Goal: Transaction & Acquisition: Purchase product/service

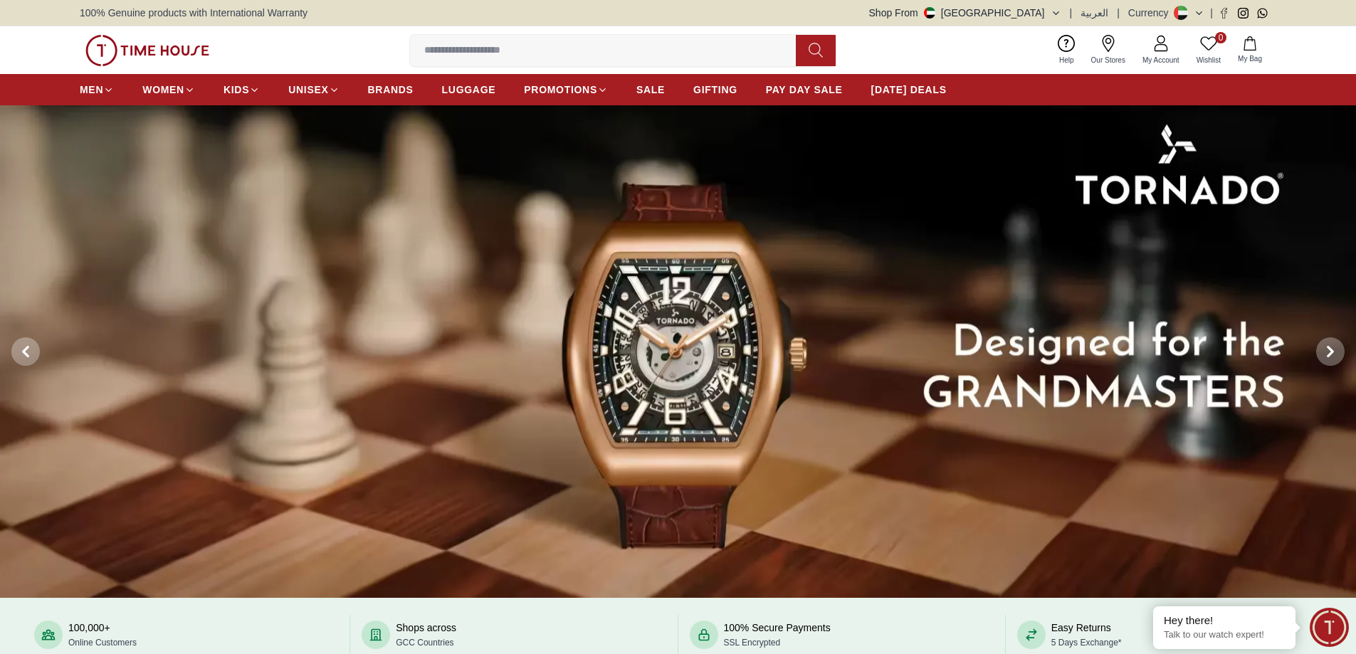
click at [684, 445] on img at bounding box center [678, 351] width 1356 height 493
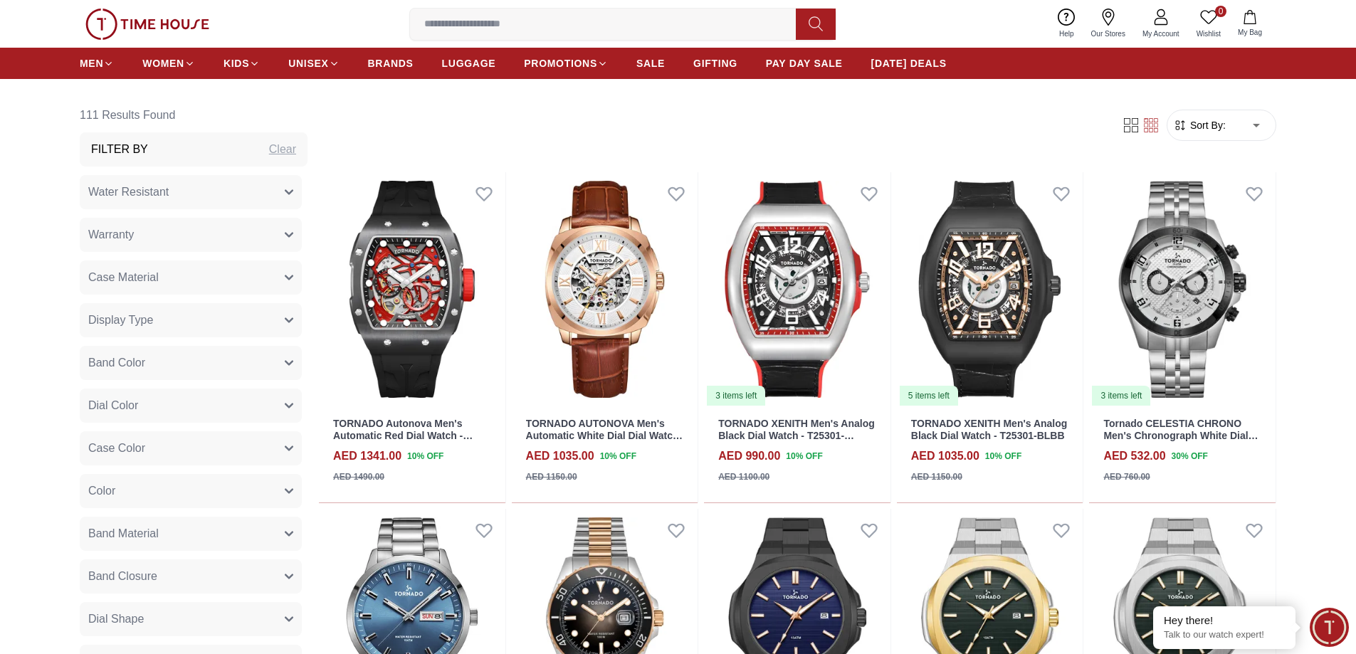
scroll to position [712, 0]
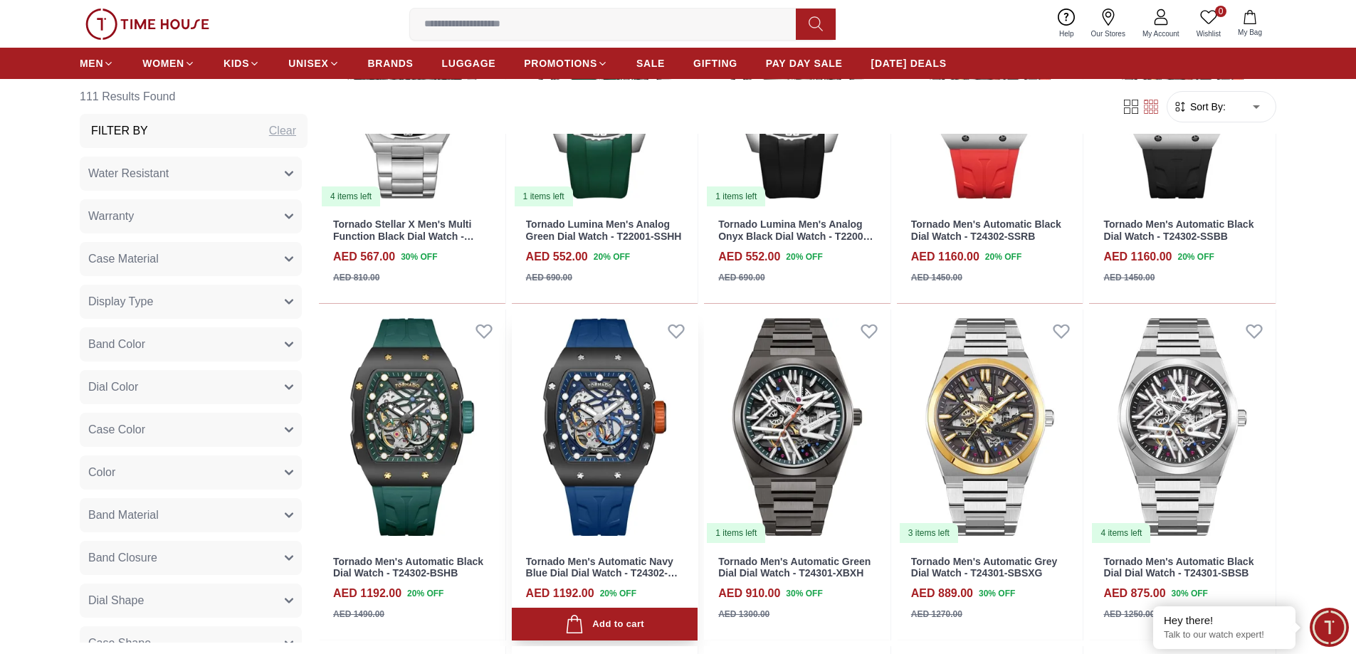
scroll to position [1899, 0]
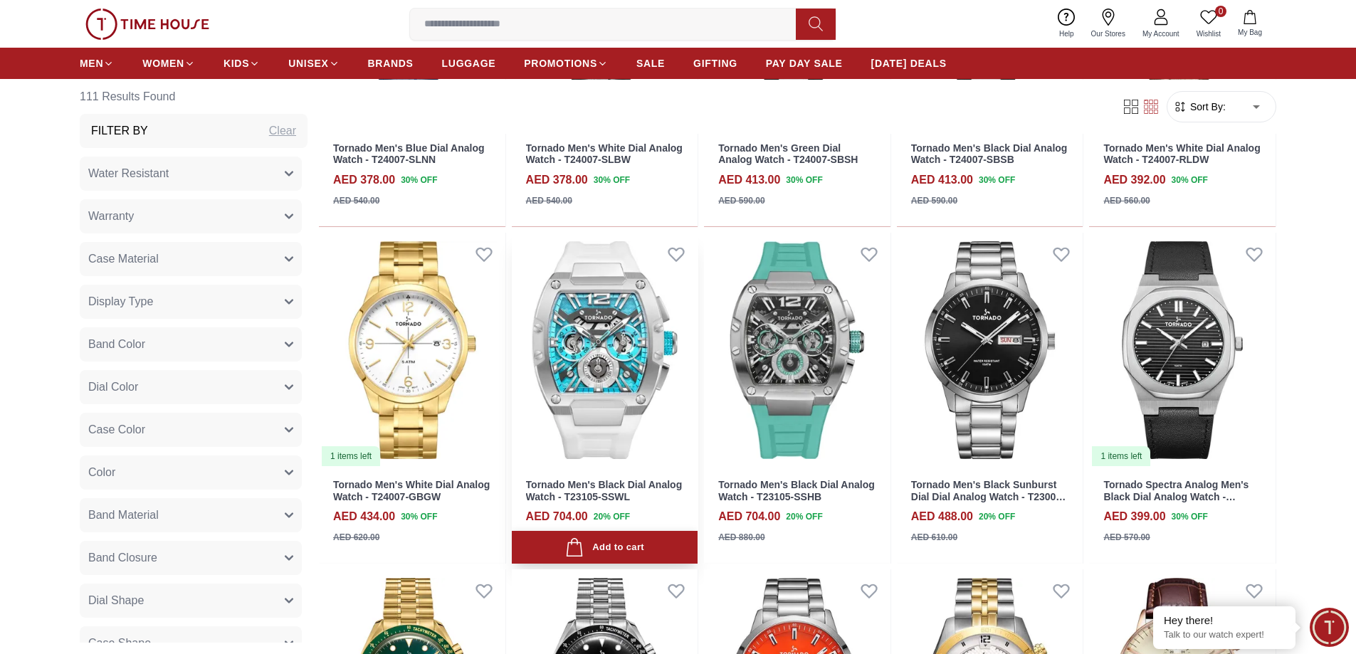
scroll to position [3323, 0]
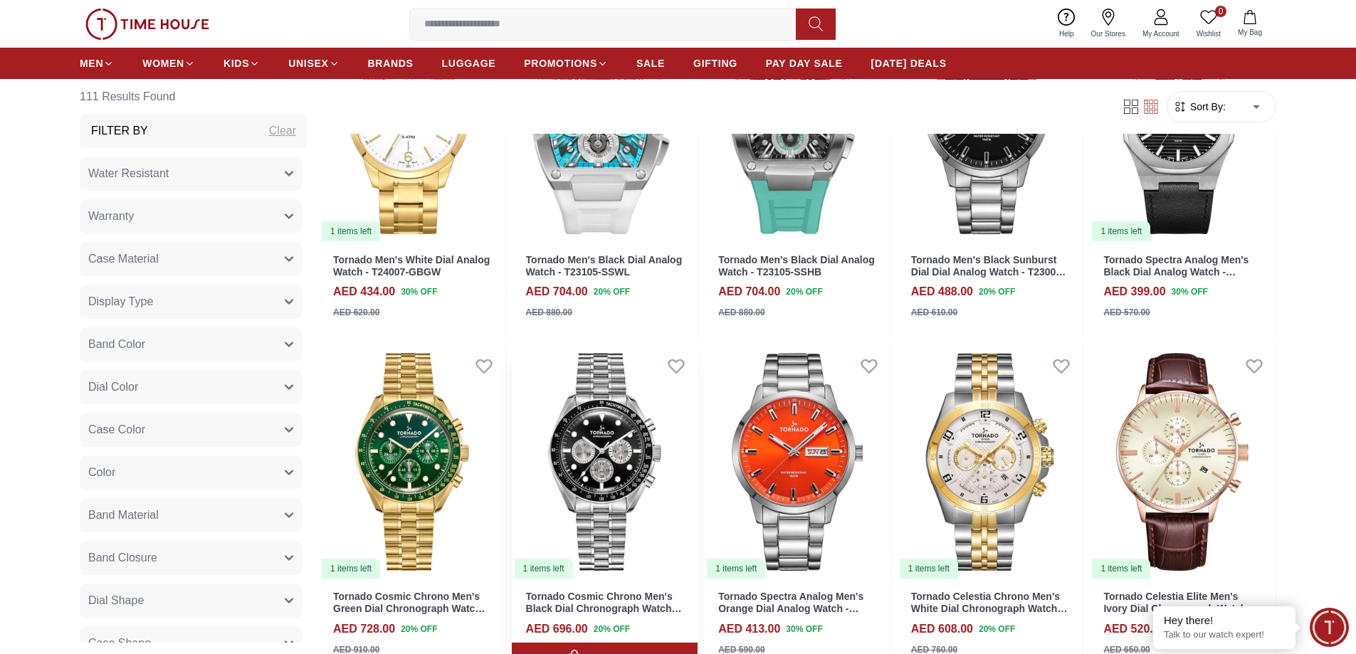
scroll to position [3323, 0]
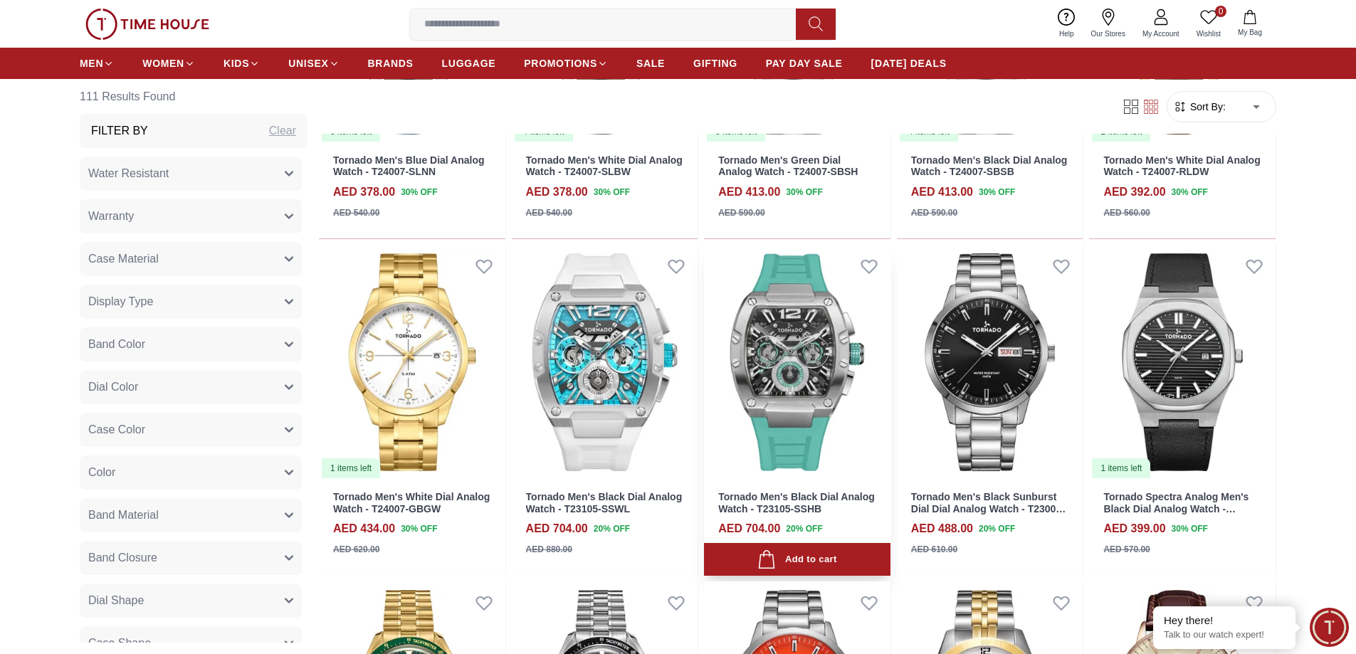
click at [792, 350] on img at bounding box center [797, 362] width 187 height 235
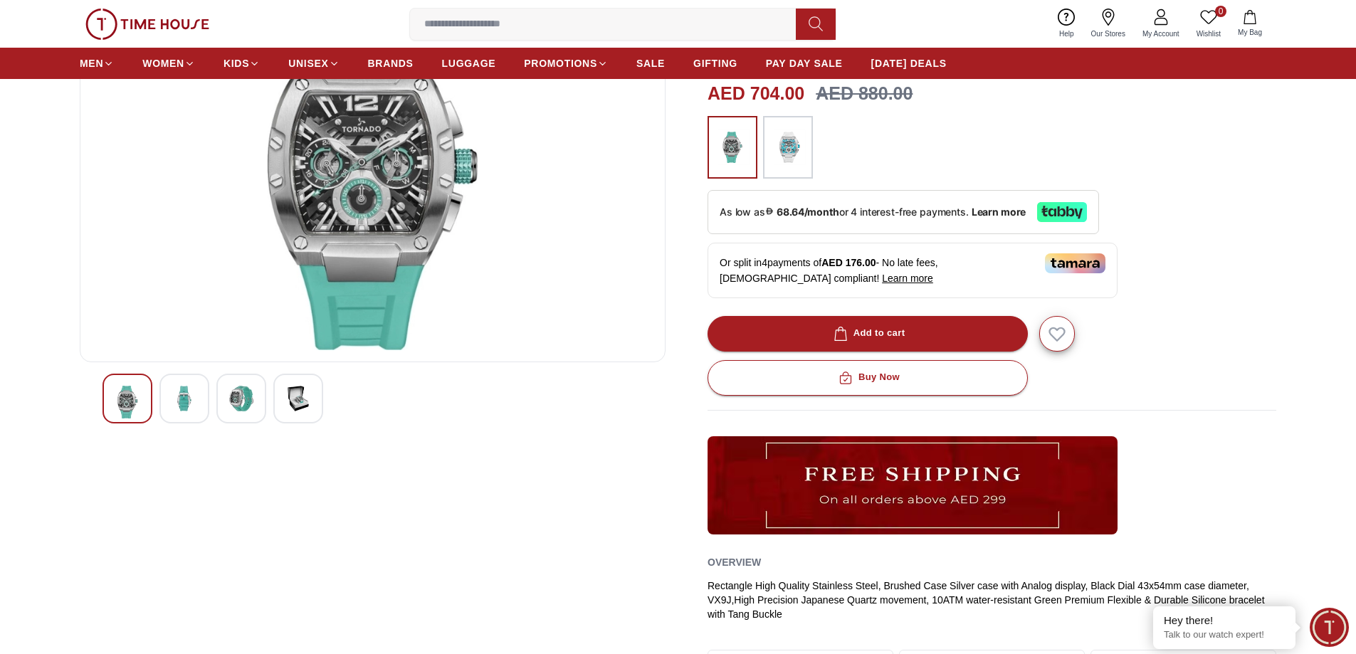
scroll to position [634, 0]
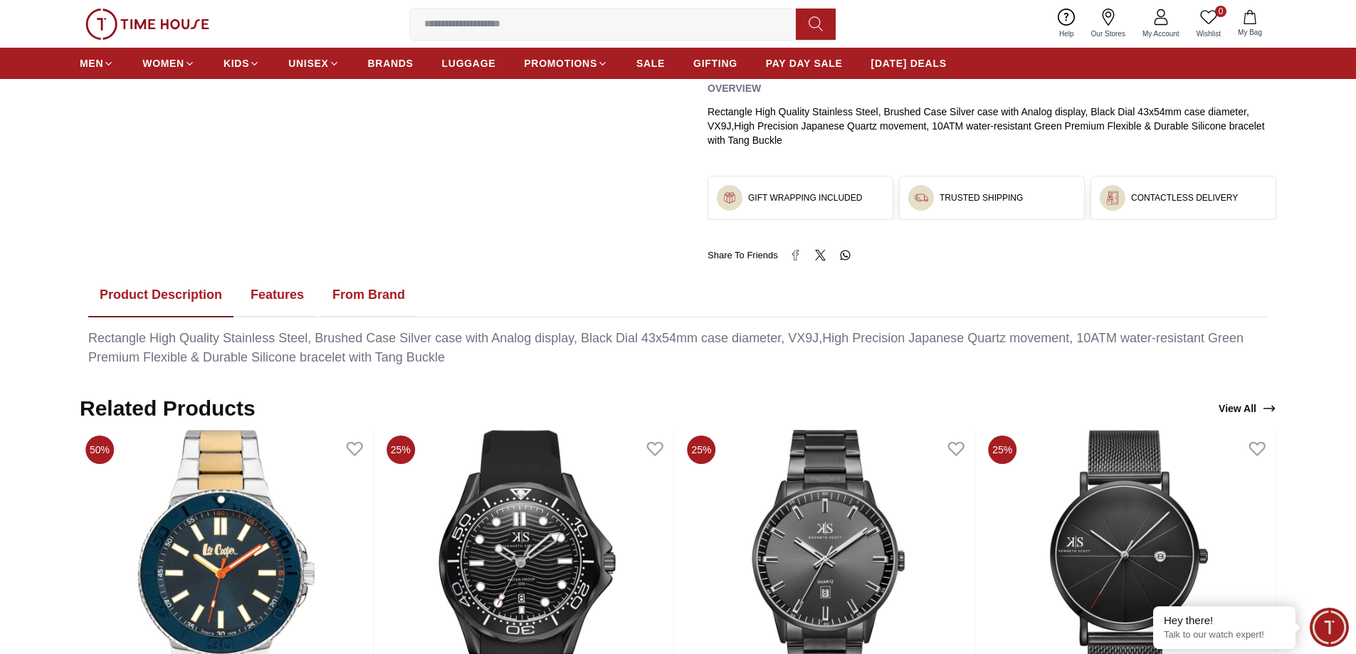
click at [1101, 27] on link "Our Stores" at bounding box center [1108, 24] width 51 height 36
